Goal: Task Accomplishment & Management: Use online tool/utility

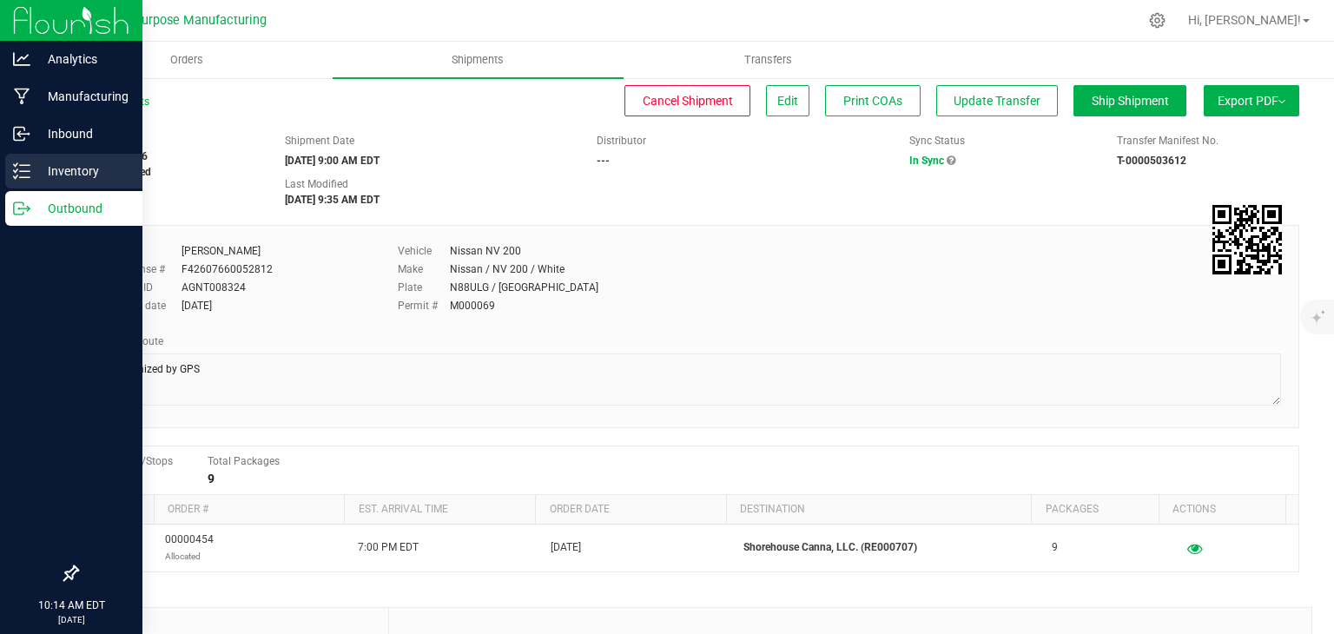
click at [66, 165] on p "Inventory" at bounding box center [82, 171] width 104 height 21
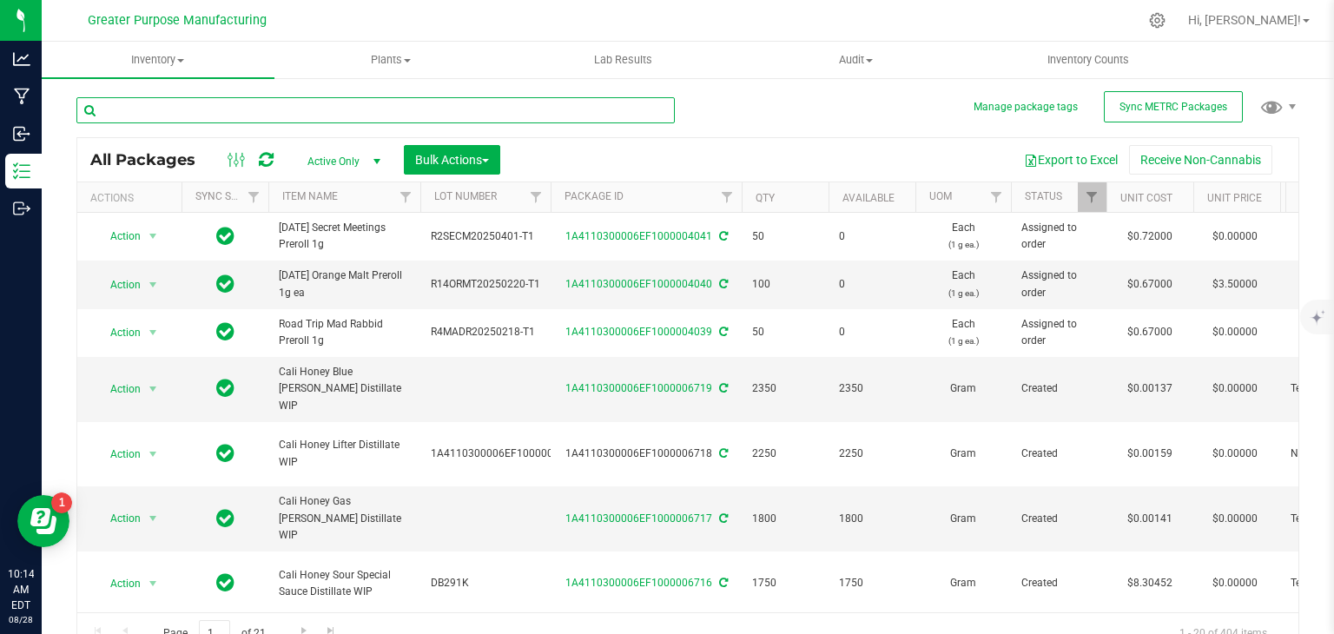
click at [190, 105] on input "text" at bounding box center [375, 110] width 598 height 26
type input "ruby"
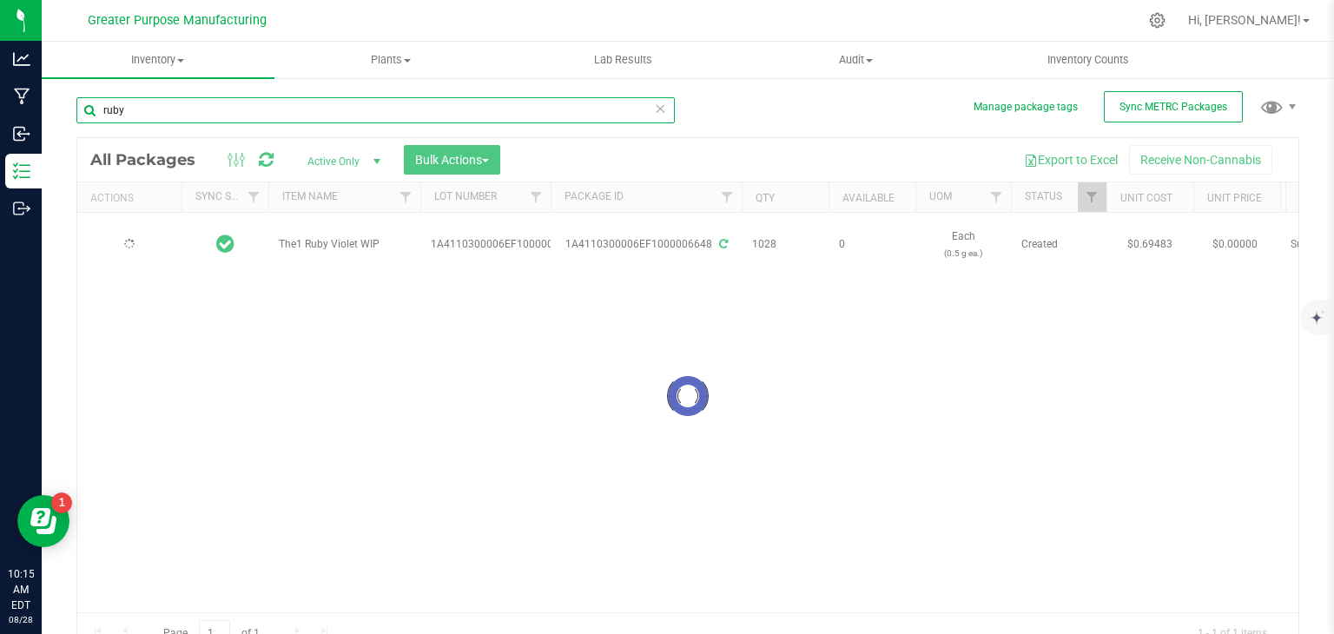
type input "2025-08-19"
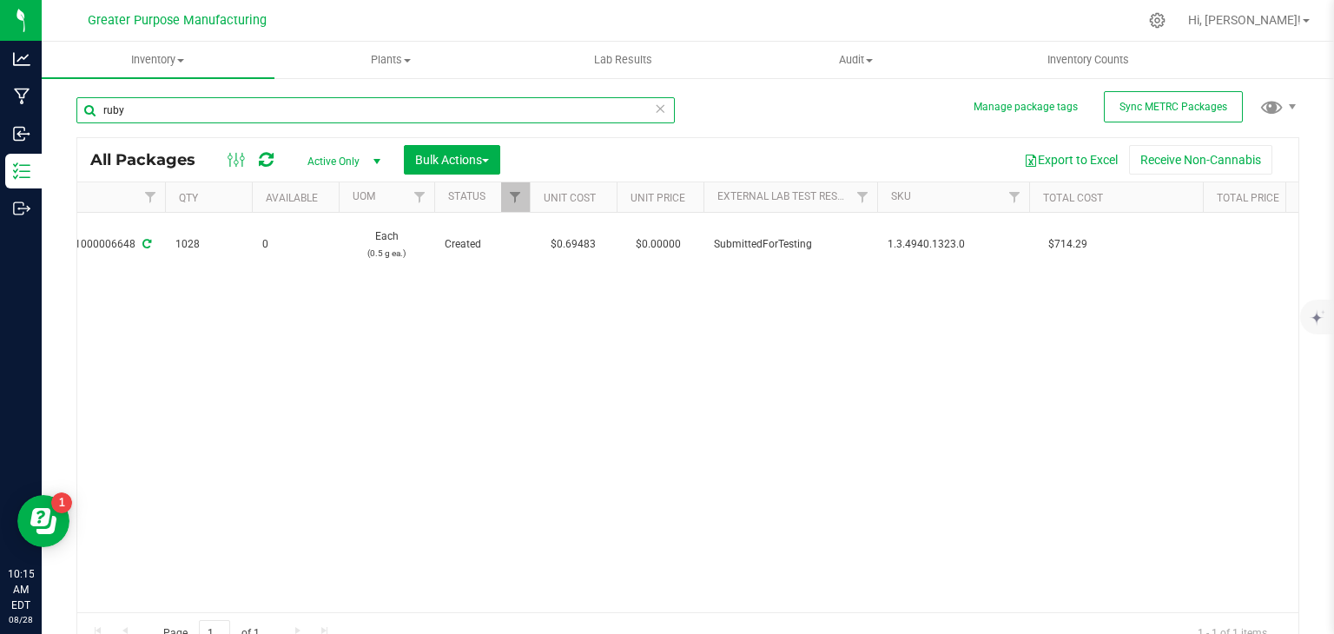
scroll to position [0, 606]
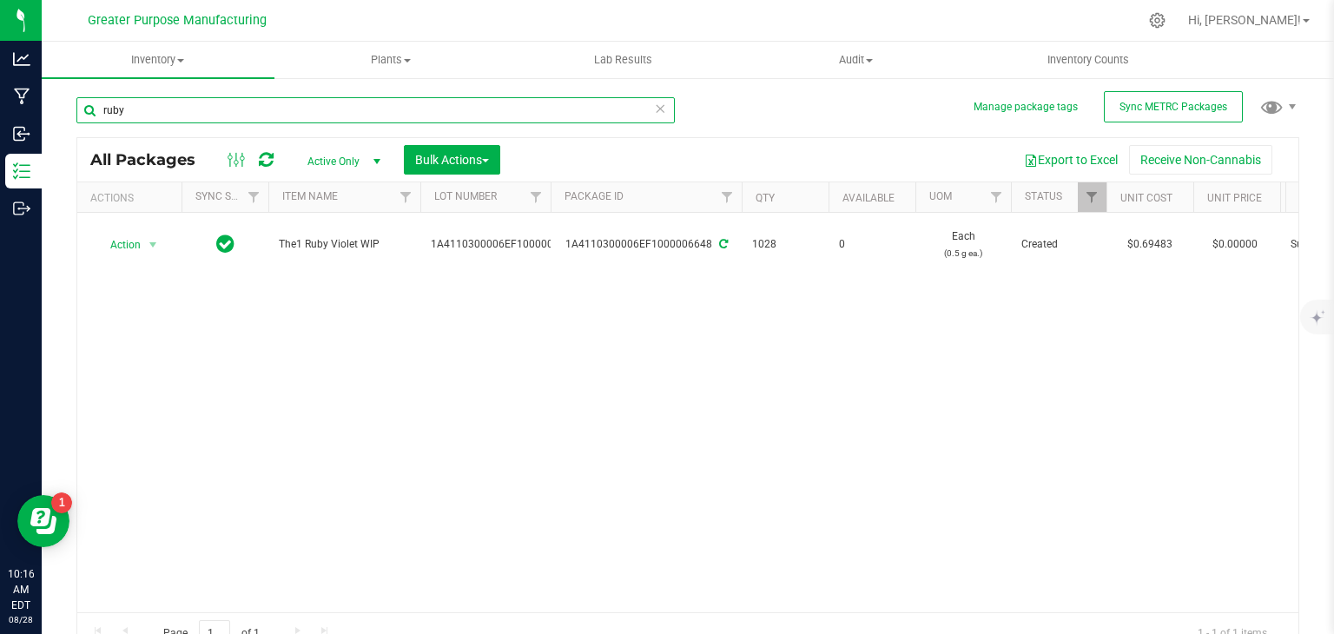
drag, startPoint x: 192, startPoint y: 105, endPoint x: 73, endPoint y: 96, distance: 119.3
click at [73, 96] on div "Manage package tags Sync METRC Packages ruby All Packages Active Only Active On…" at bounding box center [688, 341] width 1293 height 530
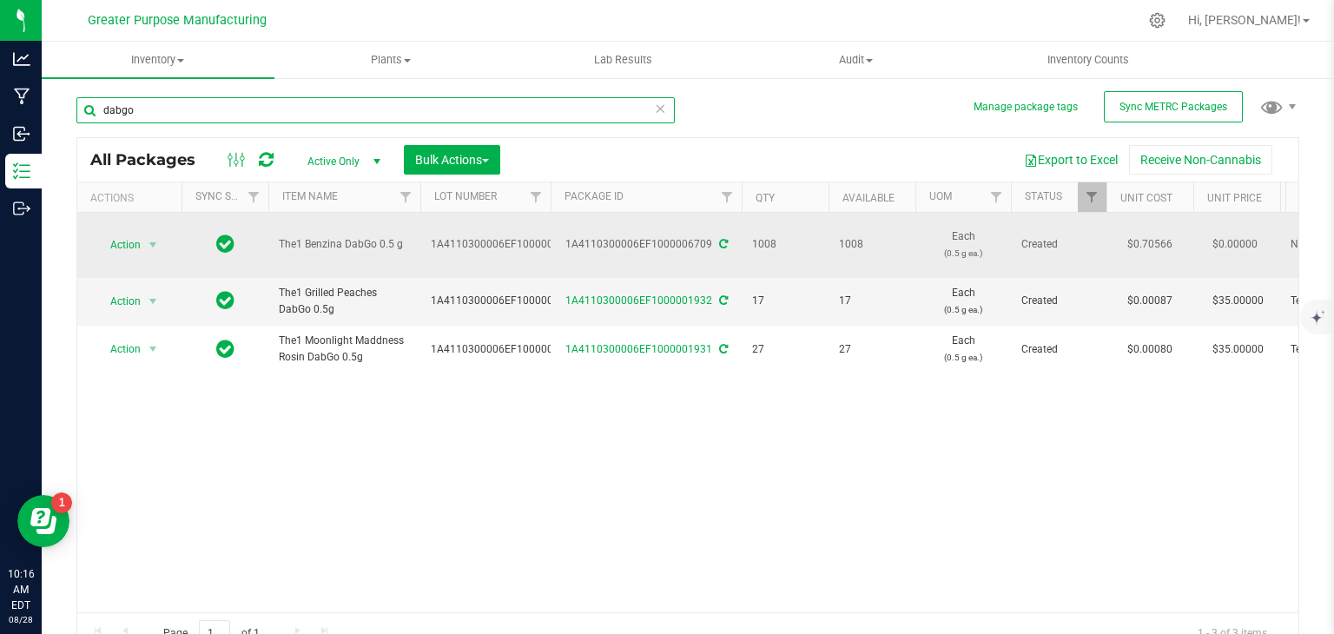
type input "dabgo"
drag, startPoint x: 280, startPoint y: 241, endPoint x: 400, endPoint y: 241, distance: 120.7
click at [400, 241] on span "The1 Benzina DabGo 0.5 g" at bounding box center [344, 244] width 131 height 17
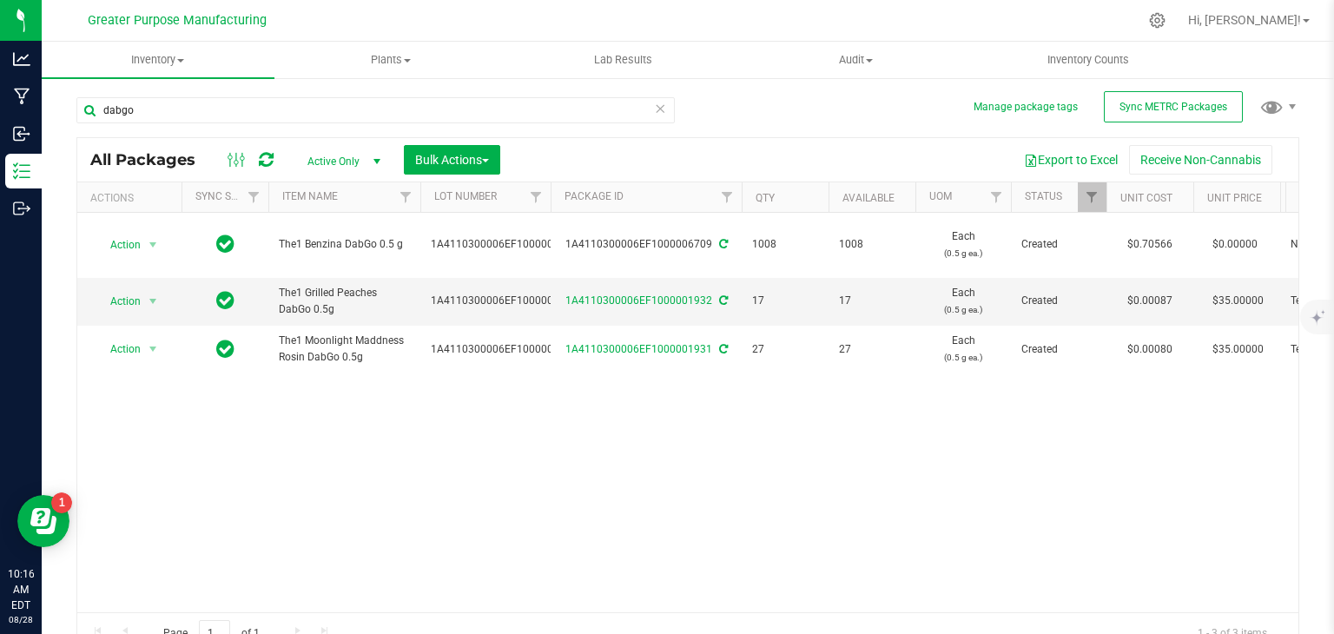
copy span "The1 Benzina DabGo 0.5 g"
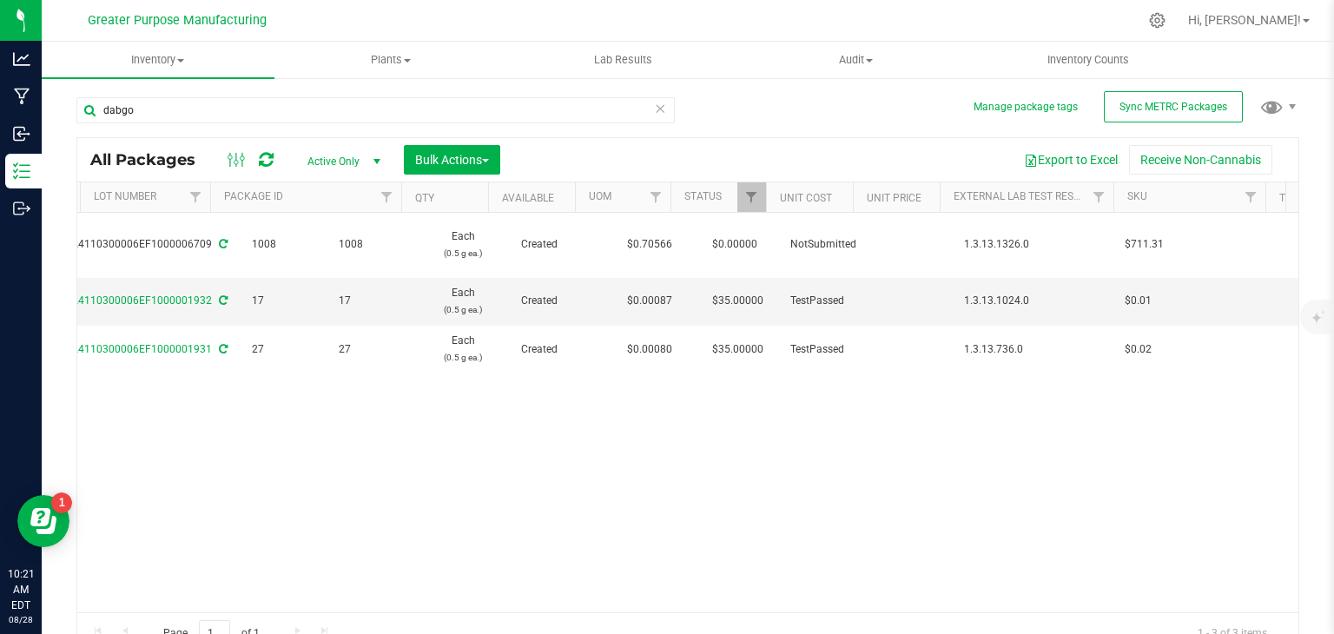
scroll to position [0, 507]
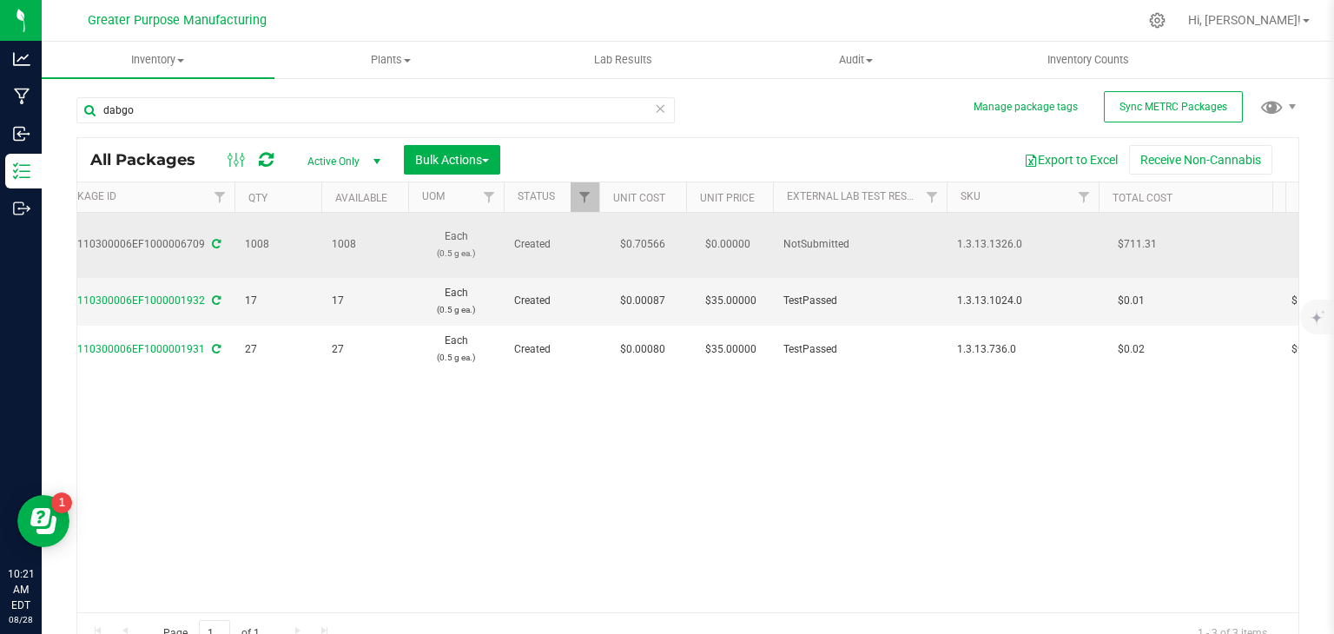
drag, startPoint x: 1030, startPoint y: 248, endPoint x: 980, endPoint y: 244, distance: 50.5
click at [980, 244] on td "1.3.13.1326.0" at bounding box center [1023, 245] width 152 height 65
click at [1032, 219] on td "1.3.13.1326.0" at bounding box center [1023, 245] width 152 height 65
drag, startPoint x: 1021, startPoint y: 241, endPoint x: 957, endPoint y: 240, distance: 63.4
click at [957, 240] on span "1.3.13.1326.0" at bounding box center [1022, 244] width 131 height 17
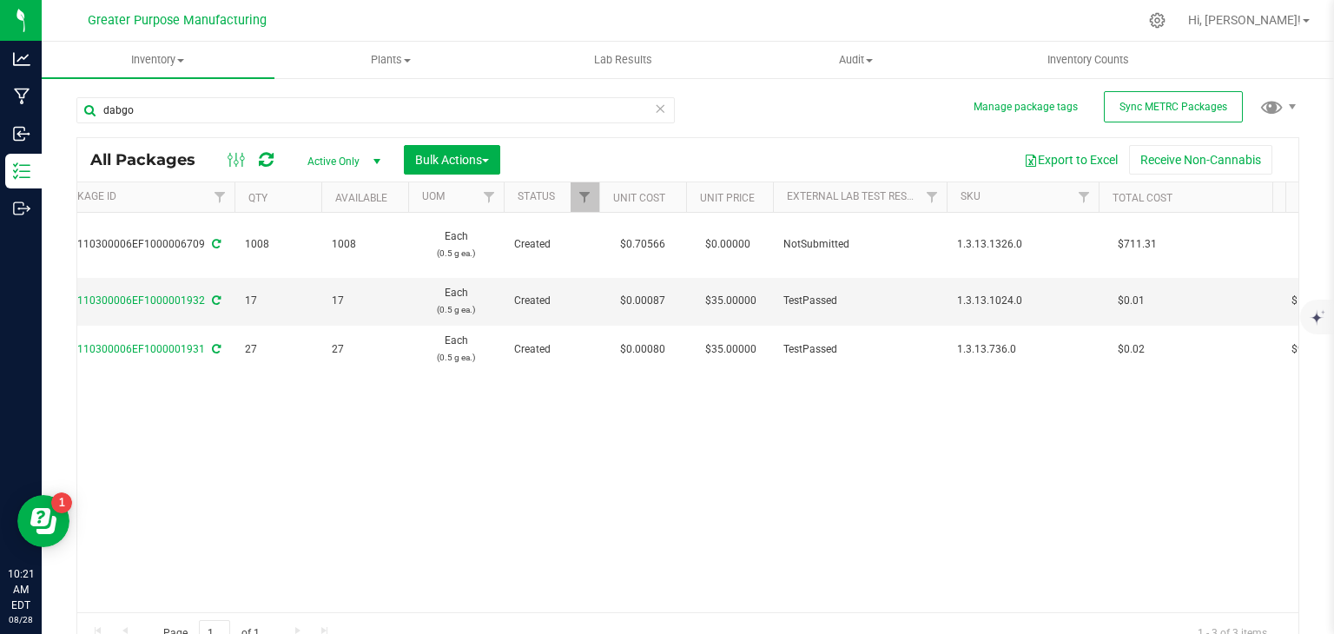
copy span "1.3.13.1326.0"
click at [1167, 21] on icon at bounding box center [1157, 20] width 18 height 18
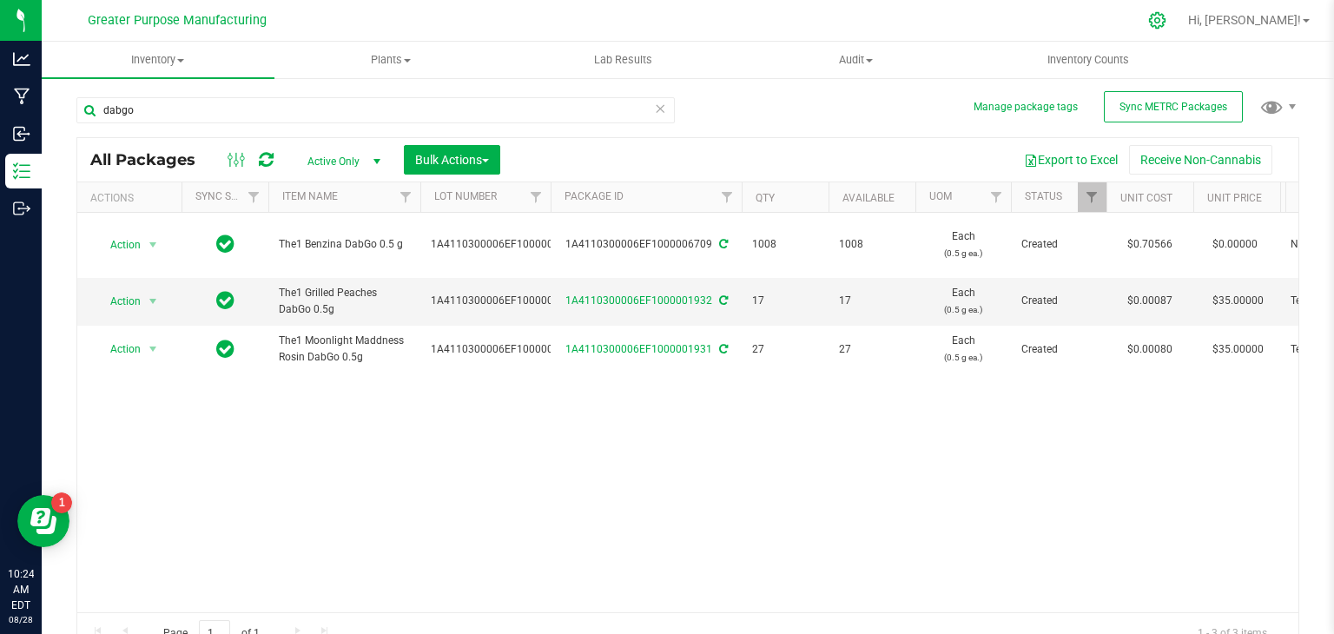
click at [1167, 27] on icon at bounding box center [1157, 20] width 18 height 18
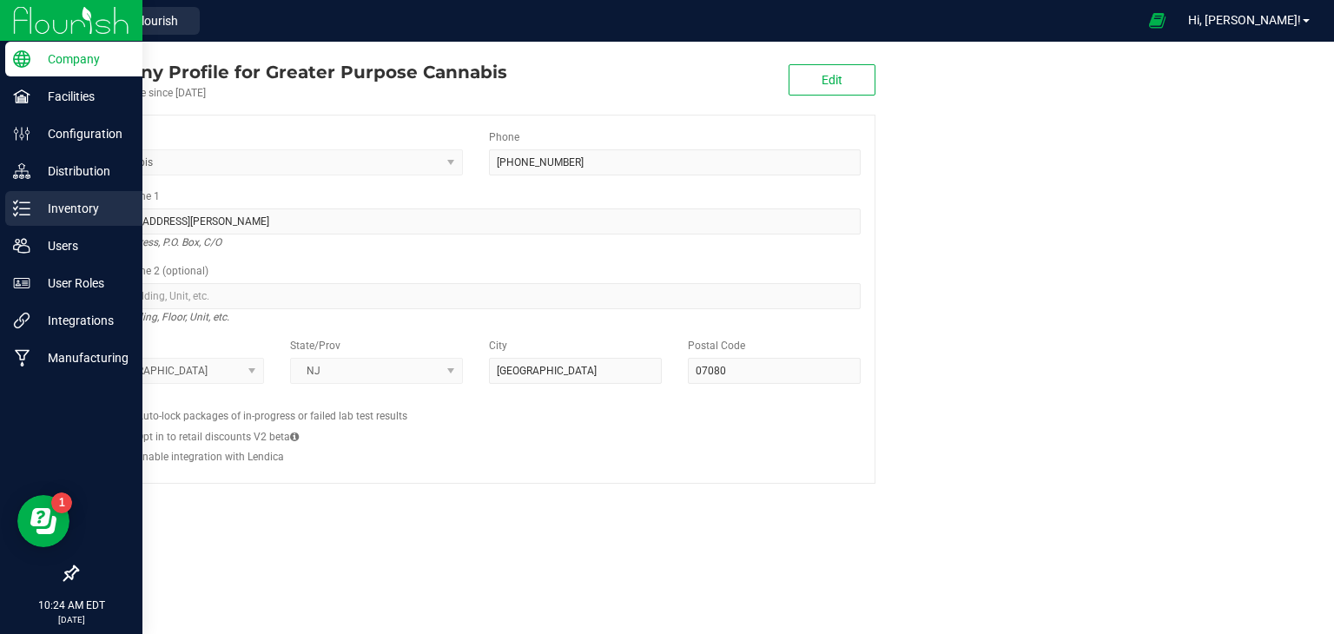
click at [66, 209] on p "Inventory" at bounding box center [82, 208] width 104 height 21
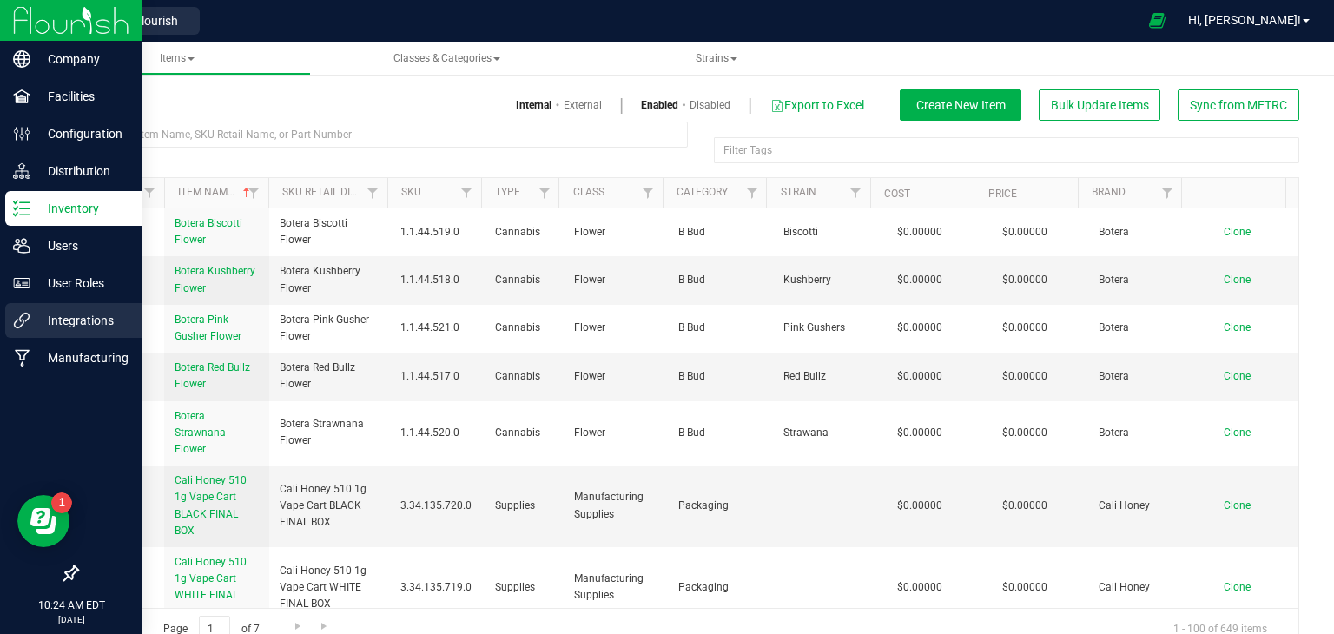
click at [89, 323] on p "Integrations" at bounding box center [82, 320] width 104 height 21
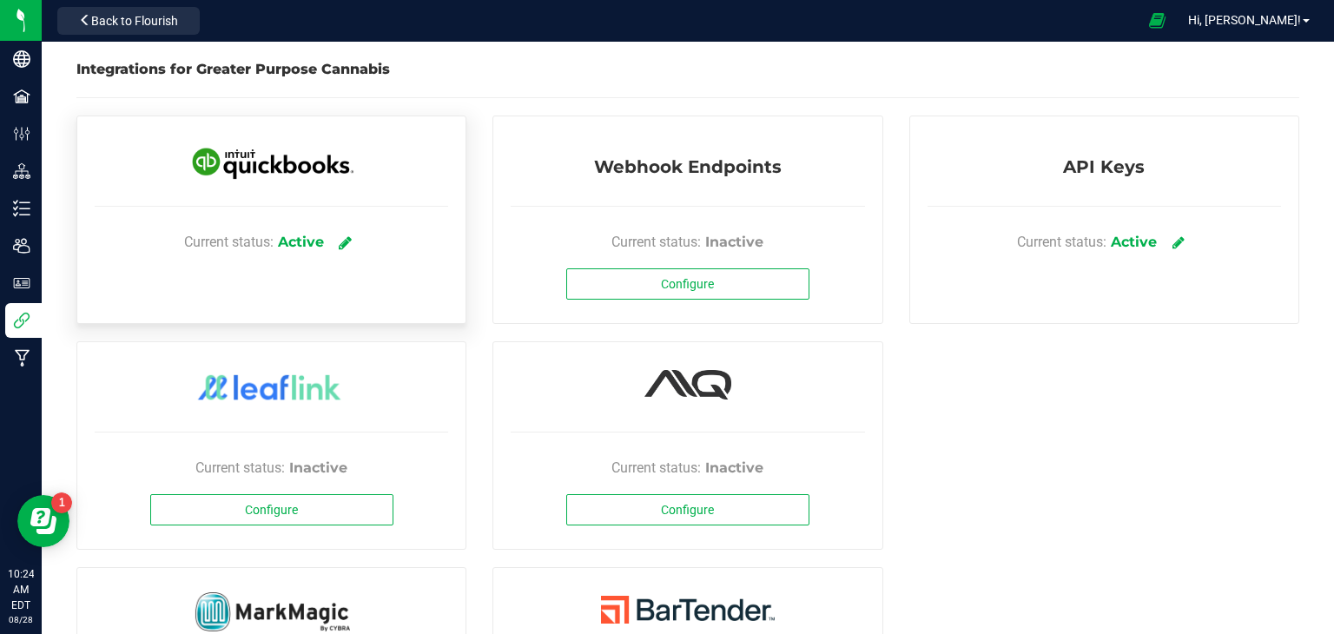
click at [341, 238] on icon at bounding box center [345, 243] width 13 height 16
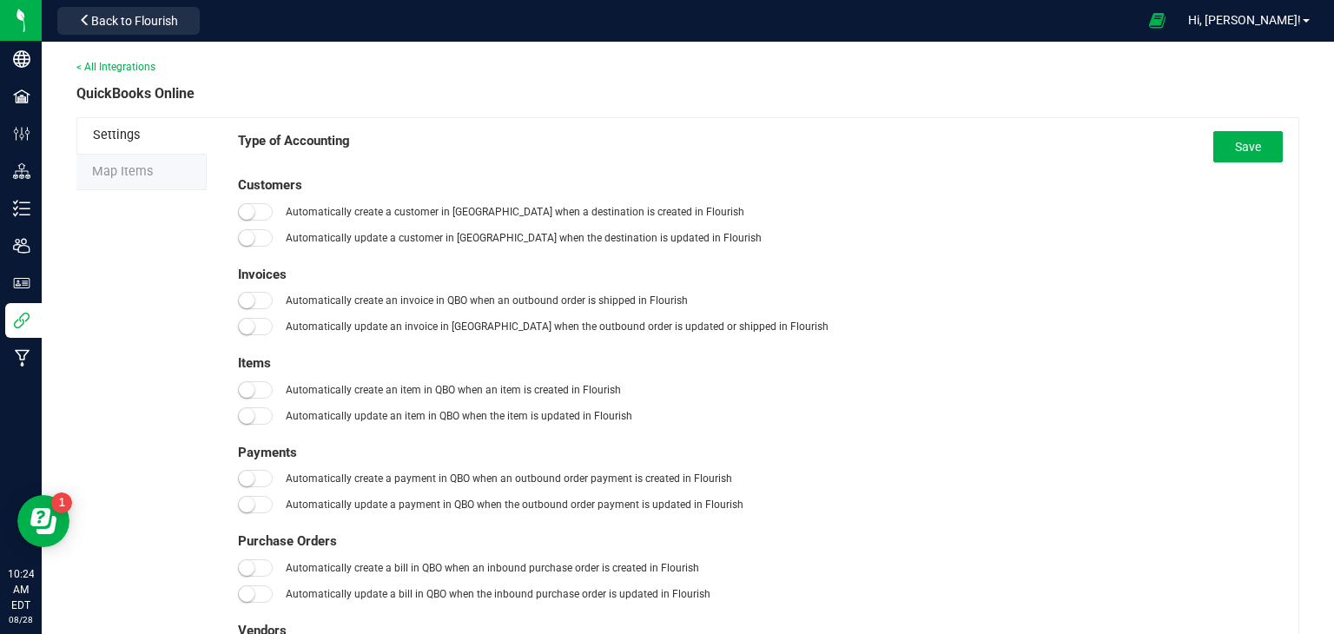
type input "[DATE]"
click at [153, 172] on li "Map Items" at bounding box center [141, 173] width 130 height 36
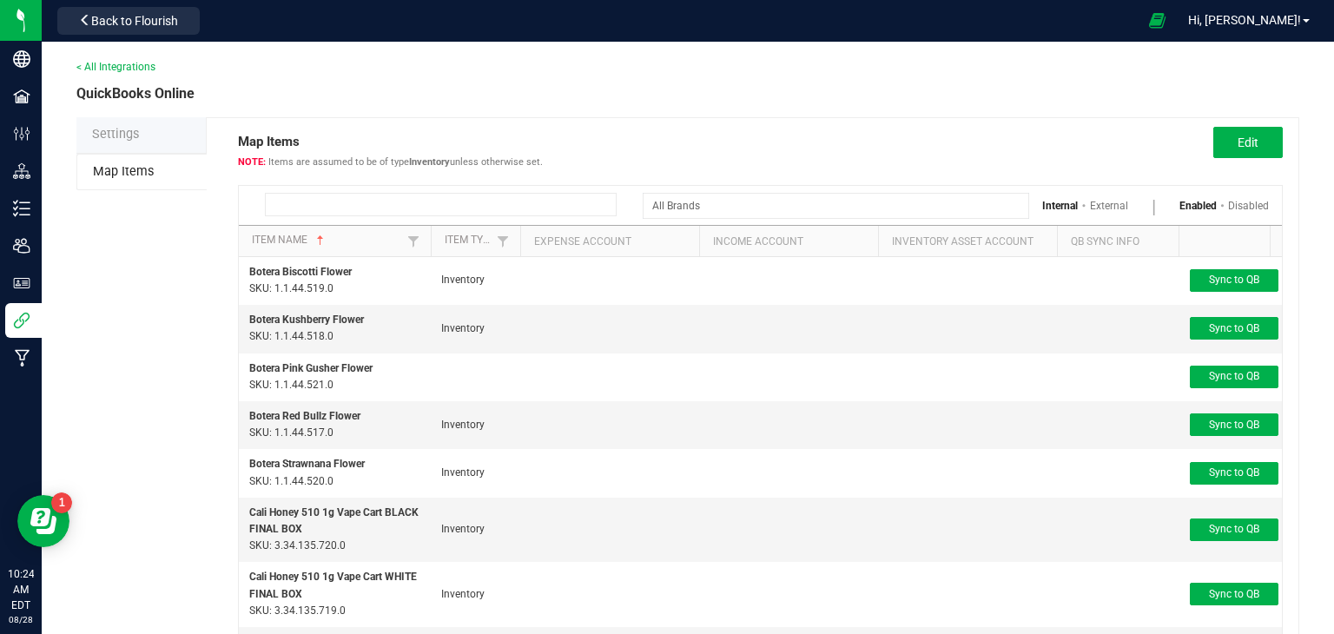
click at [343, 201] on input at bounding box center [441, 204] width 352 height 23
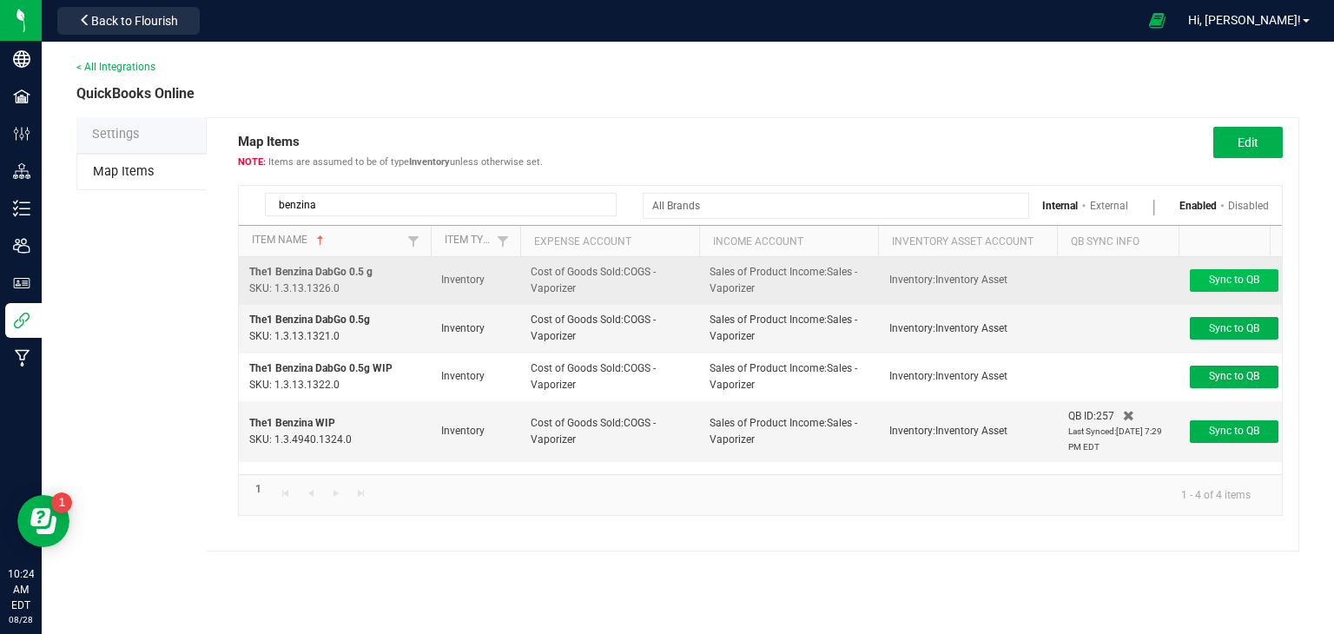
type input "benzina"
click at [1224, 274] on span "Sync to QB" at bounding box center [1234, 280] width 50 height 12
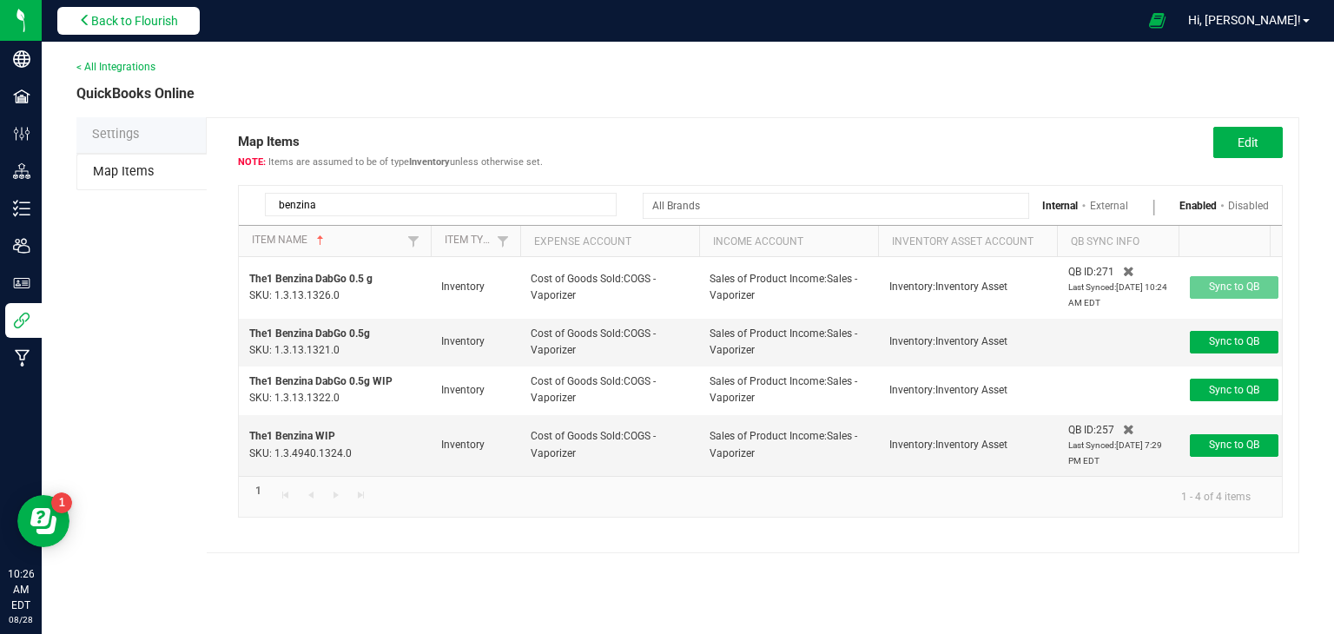
click at [138, 32] on button "Back to Flourish" at bounding box center [128, 21] width 142 height 28
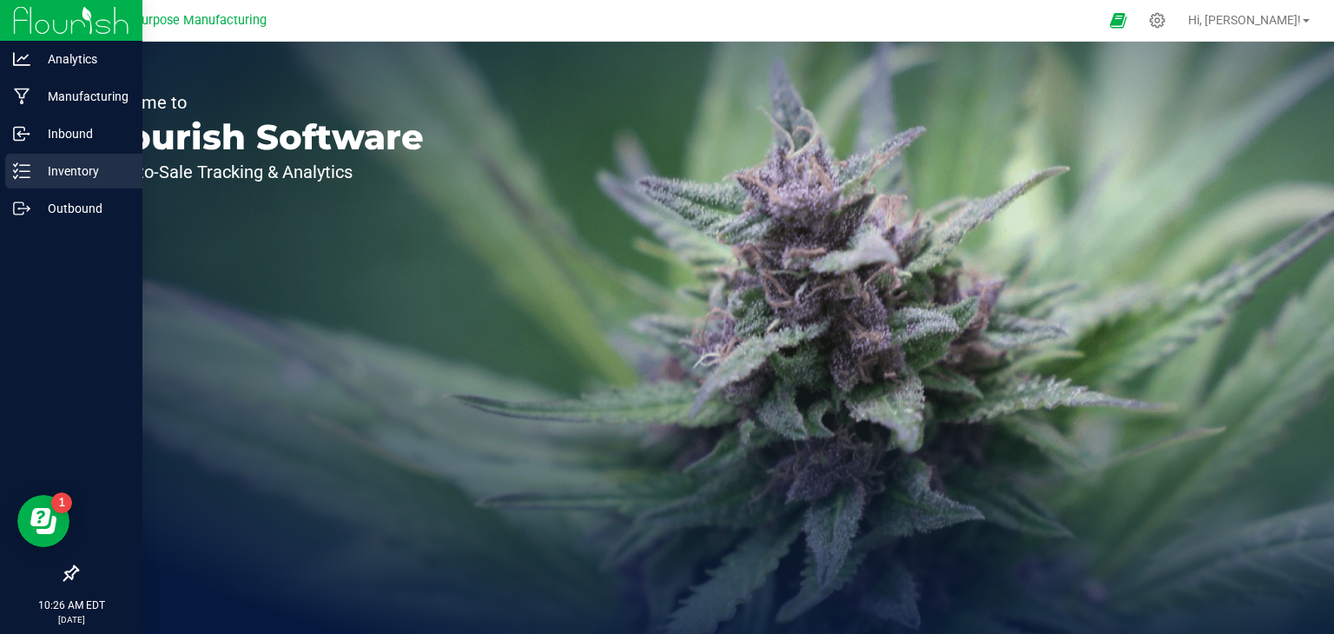
click at [61, 168] on p "Inventory" at bounding box center [82, 171] width 104 height 21
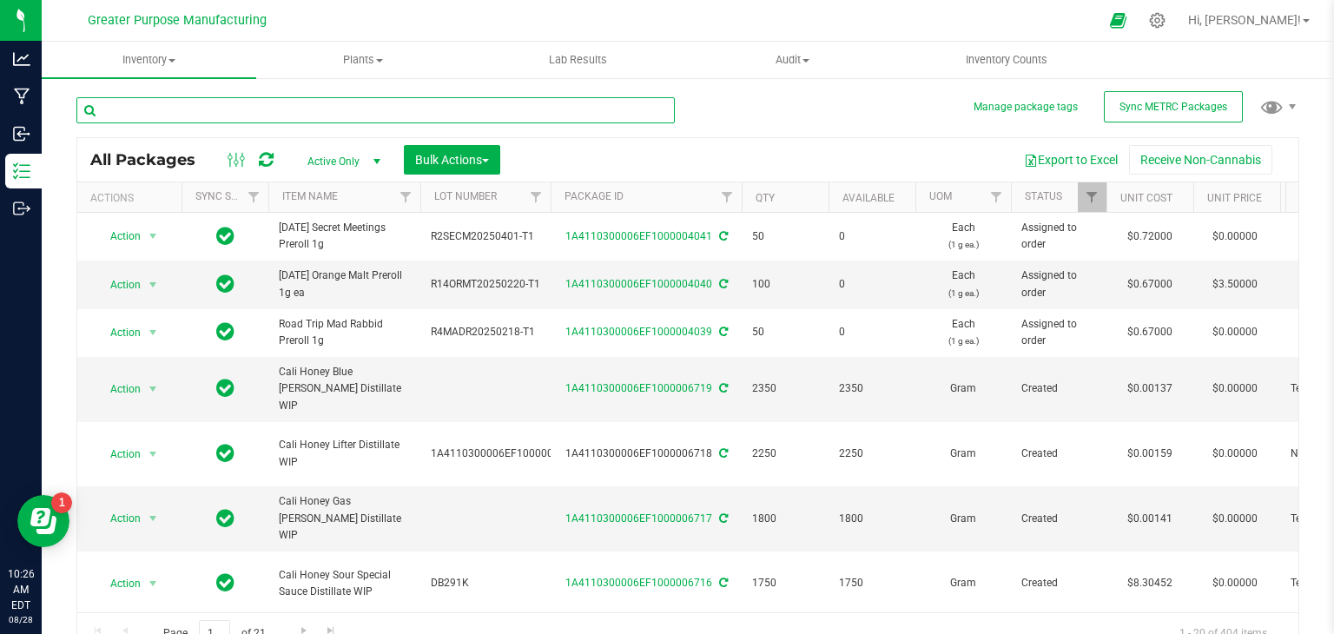
click at [181, 110] on input "text" at bounding box center [375, 110] width 598 height 26
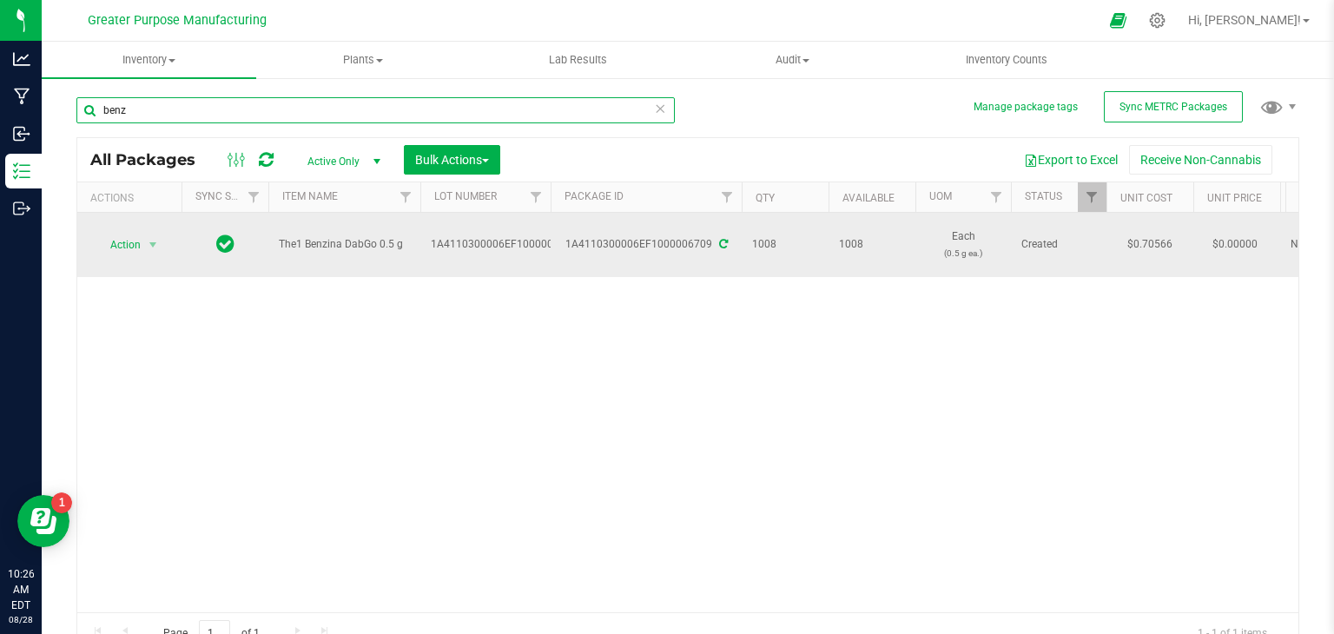
type input "benz"
drag, startPoint x: 565, startPoint y: 238, endPoint x: 707, endPoint y: 237, distance: 142.5
click at [707, 237] on div "1A4110300006EF1000006709" at bounding box center [646, 244] width 196 height 17
copy div "1A4110300006EF1000006709"
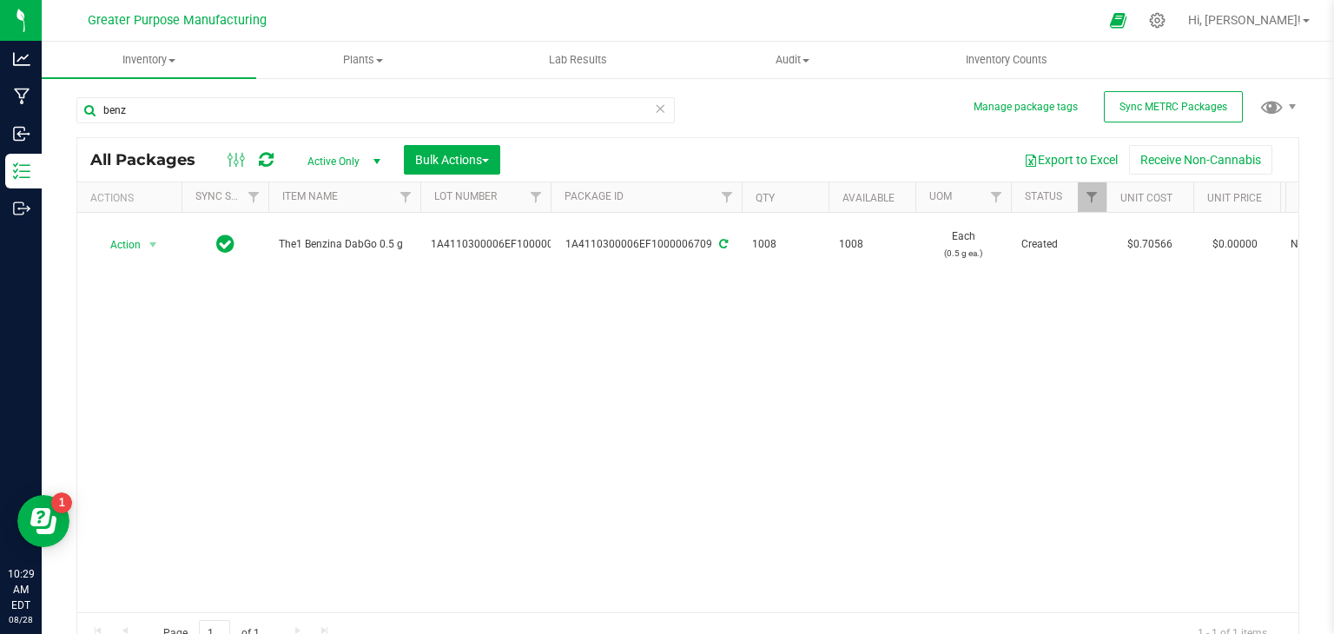
copy div "1A4110300006EF1000006709"
click at [1194, 115] on button "Sync METRC Packages" at bounding box center [1173, 106] width 139 height 31
